Goal: Find specific page/section

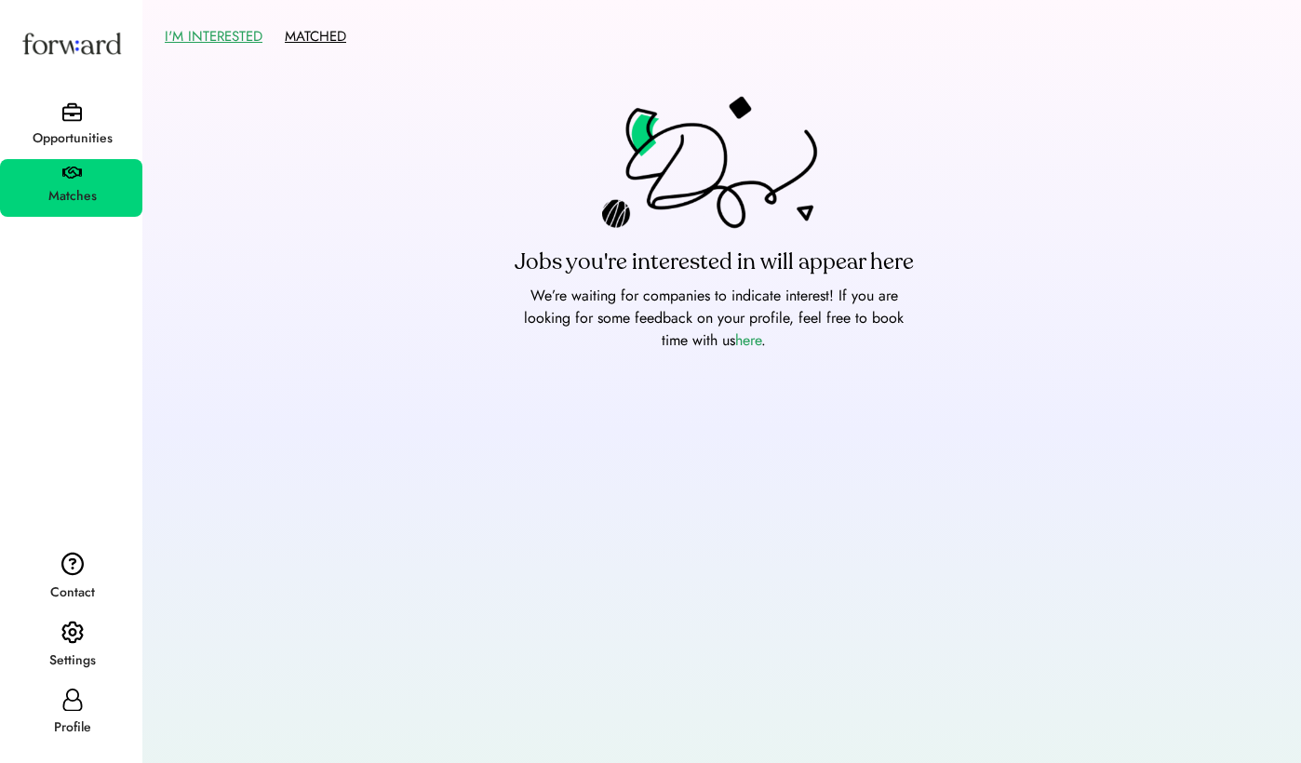
click at [299, 47] on button "MATCHED" at bounding box center [315, 36] width 61 height 29
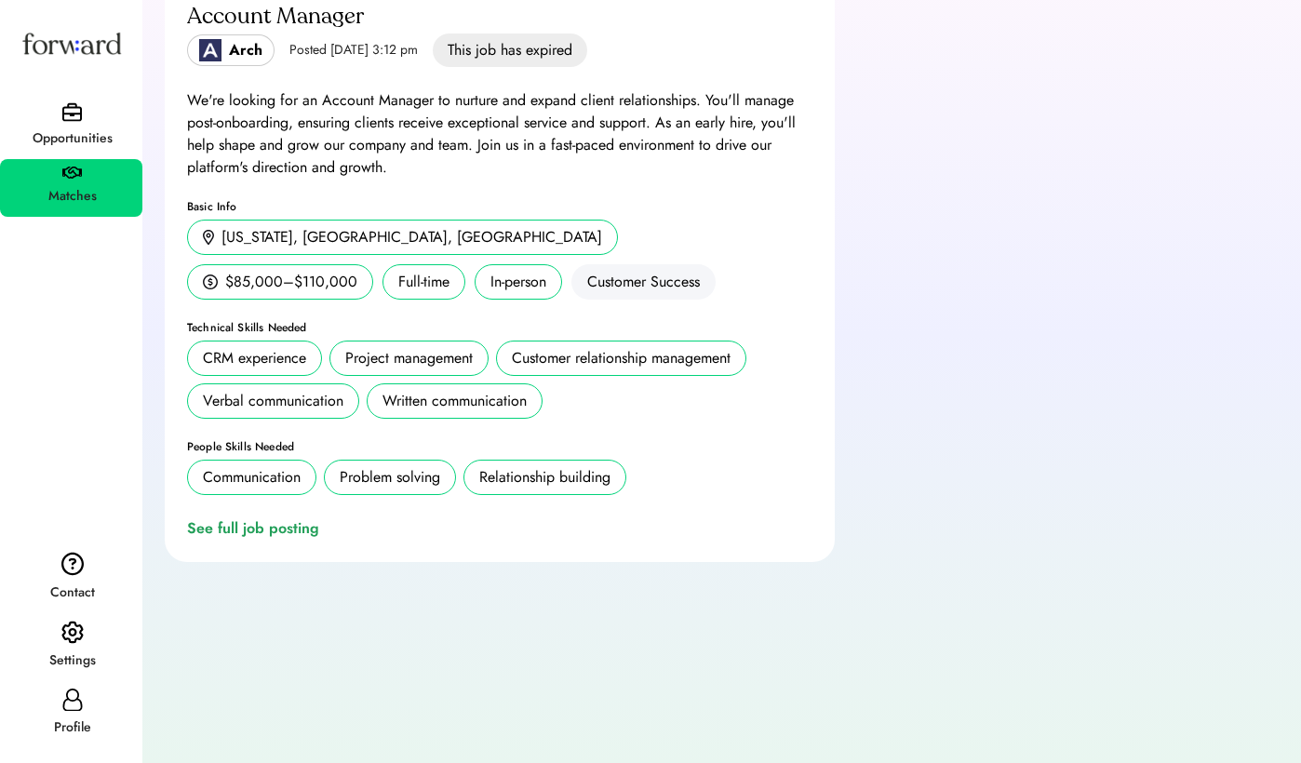
click at [88, 113] on div "Opportunities" at bounding box center [71, 127] width 142 height 64
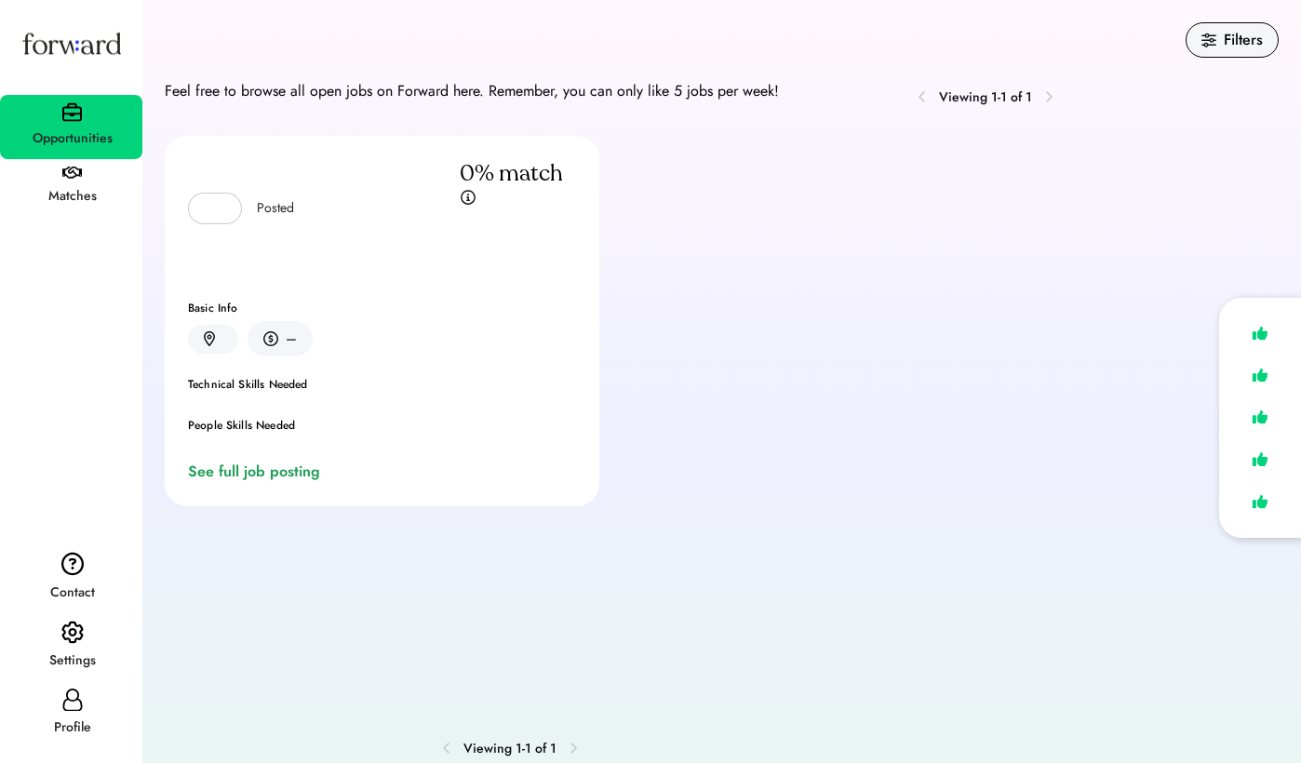
click at [1262, 335] on img at bounding box center [1260, 333] width 26 height 27
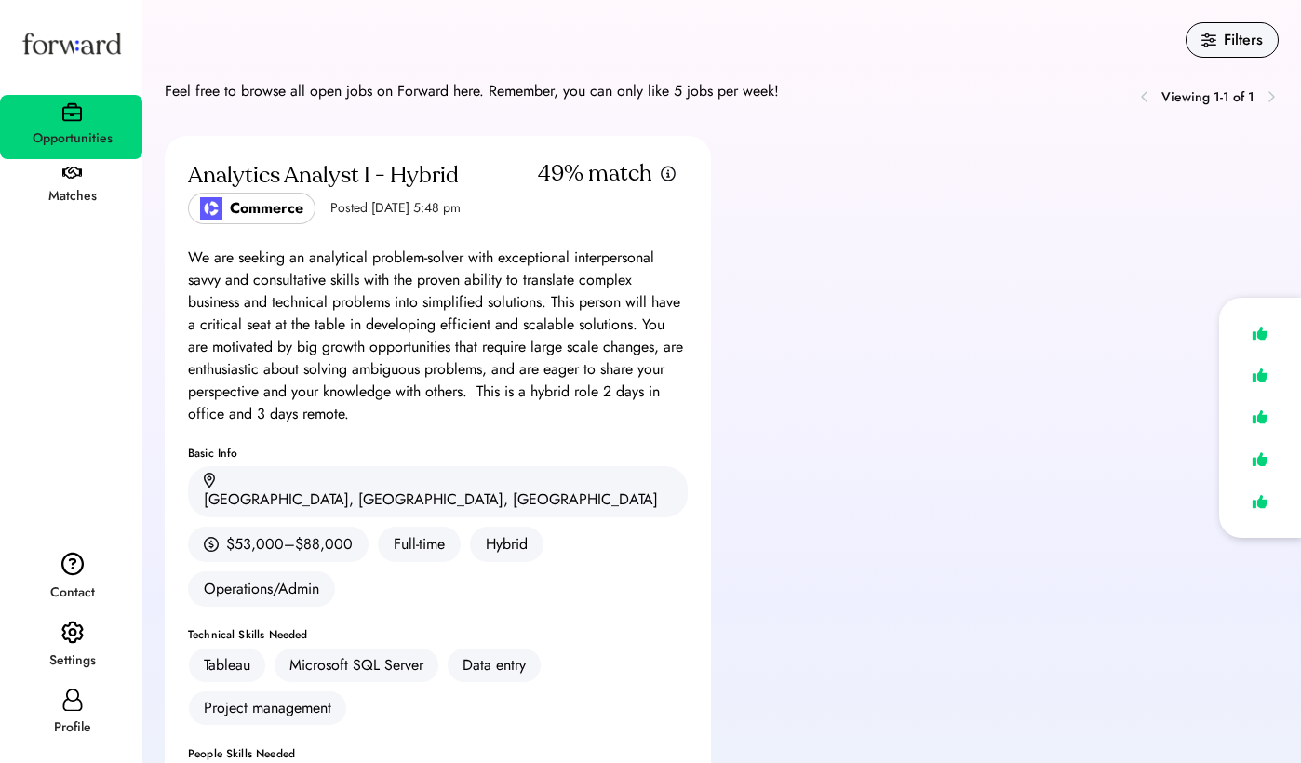
click at [1262, 335] on img at bounding box center [1260, 333] width 26 height 27
click at [1261, 366] on img at bounding box center [1260, 375] width 26 height 27
click at [1261, 374] on img at bounding box center [1260, 375] width 26 height 27
click at [1259, 412] on img at bounding box center [1260, 417] width 26 height 27
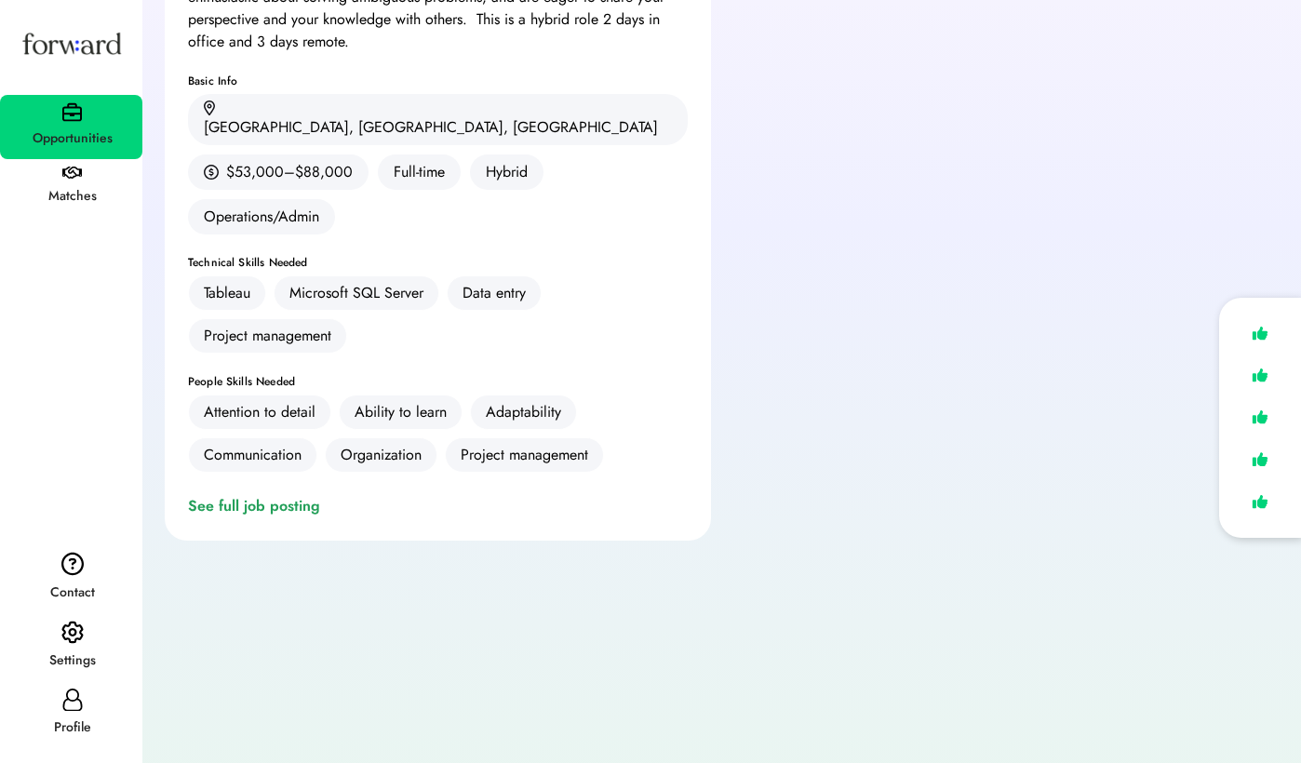
click at [49, 193] on div "Matches" at bounding box center [72, 196] width 141 height 22
